Goal: Transaction & Acquisition: Purchase product/service

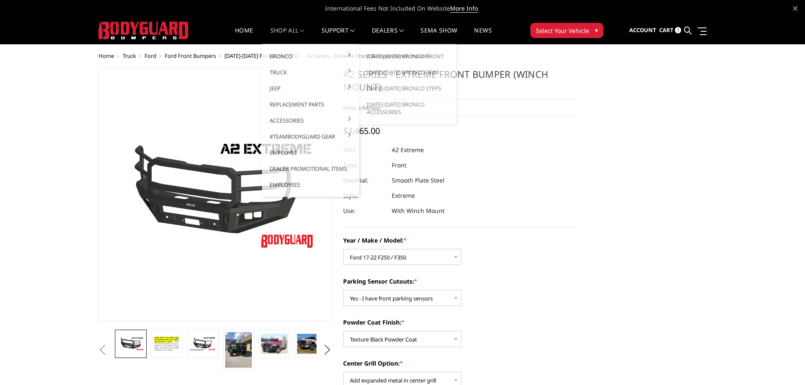
select select "826"
select select "540"
select select "518"
select select "1080"
select select "1696"
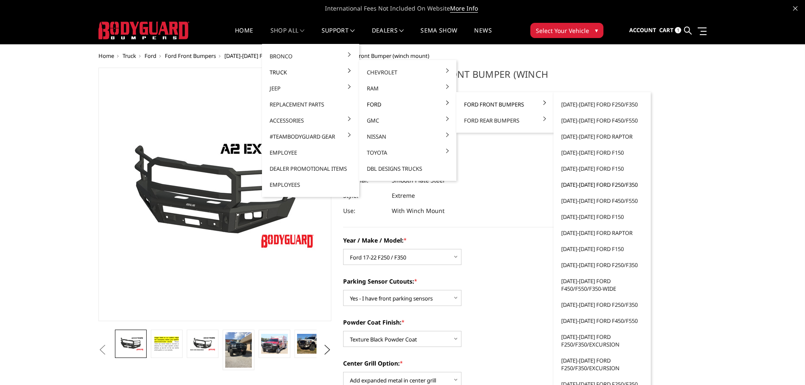
click at [589, 186] on link "[DATE]-[DATE] Ford F250/F350" at bounding box center [602, 185] width 90 height 16
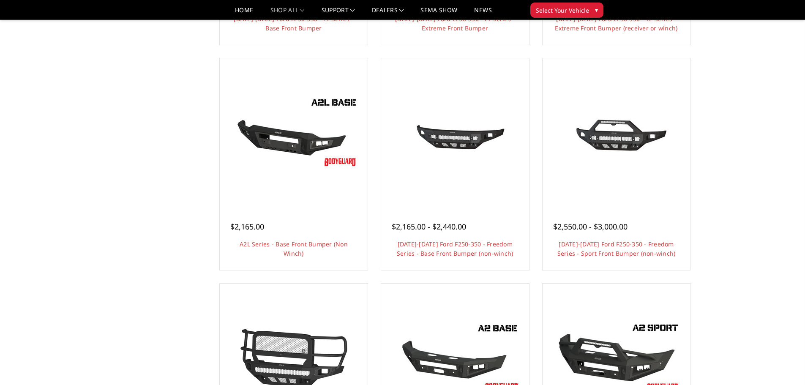
scroll to position [465, 0]
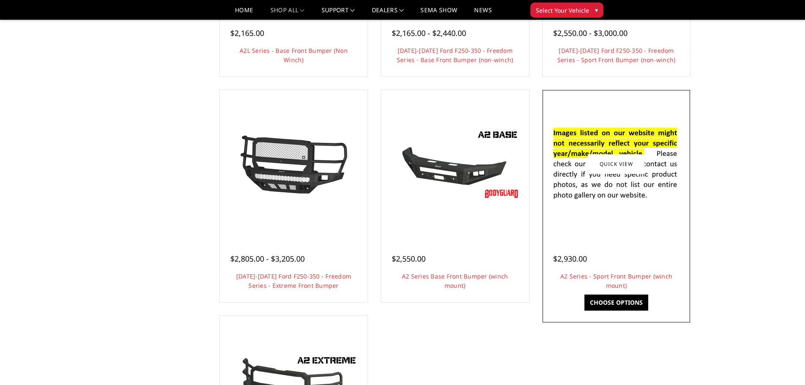
click at [602, 224] on div at bounding box center [617, 164] width 144 height 144
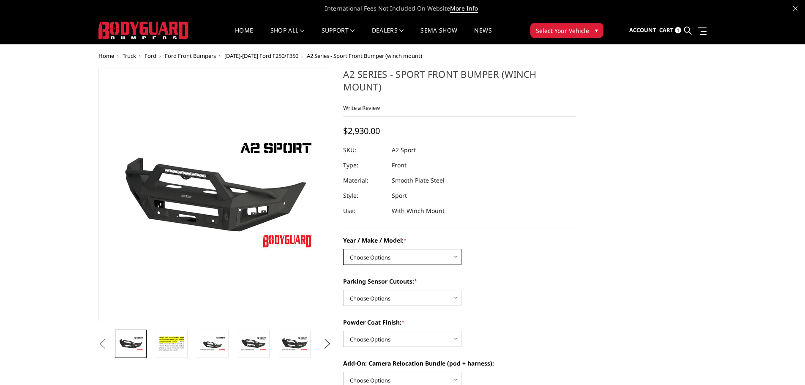
click at [448, 257] on select "Choose Options Chevrolet 20-23 2500 / 3500 Ford 17-22 F250 / F350 Ford 17-22 F4…" at bounding box center [402, 257] width 118 height 16
select select "1352"
click at [343, 249] on select "Choose Options Chevrolet 20-23 2500 / 3500 Ford 17-22 F250 / F350 Ford 17-22 F4…" at bounding box center [402, 257] width 118 height 16
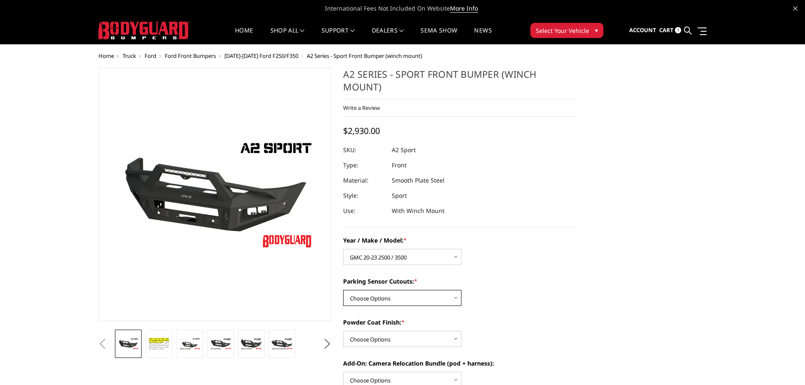
click at [419, 301] on select "Choose Options Yes - I have front parking sensors No - I do NOT have parking se…" at bounding box center [402, 298] width 118 height 16
select select "540"
click at [343, 290] on select "Choose Options Yes - I have front parking sensors No - I do NOT have parking se…" at bounding box center [402, 298] width 118 height 16
click at [418, 340] on select "Choose Options Bare metal (included) Texture Black Powder Coat" at bounding box center [402, 339] width 118 height 16
select select "518"
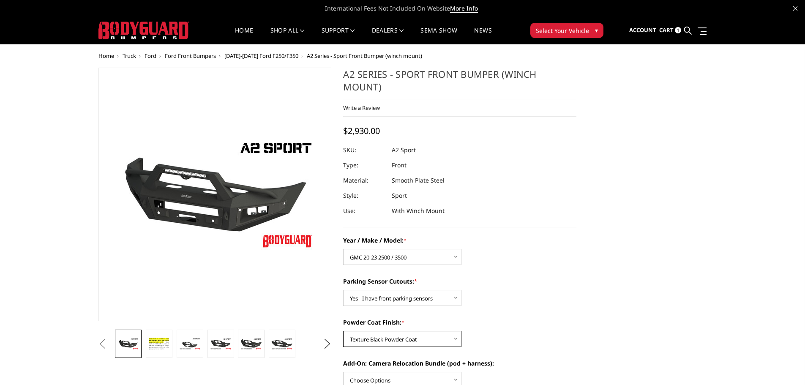
click at [343, 331] on select "Choose Options Bare metal (included) Texture Black Powder Coat" at bounding box center [402, 339] width 118 height 16
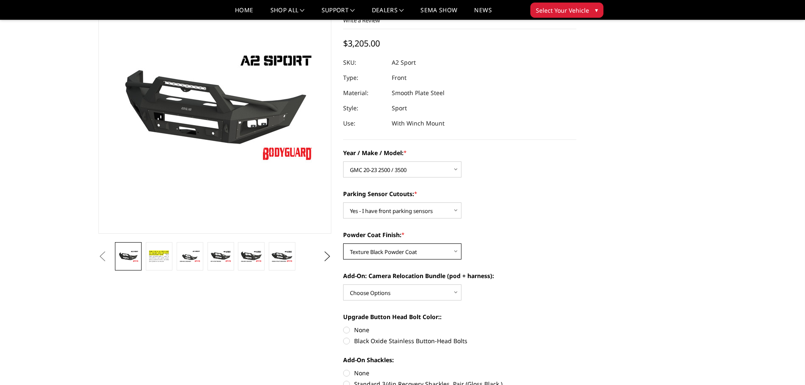
scroll to position [42, 0]
